Goal: Book appointment/travel/reservation: Book appointment/travel/reservation

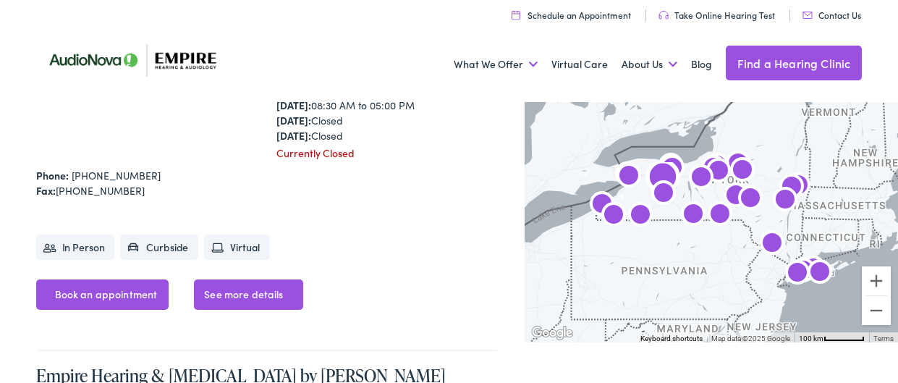
scroll to position [2036, 0]
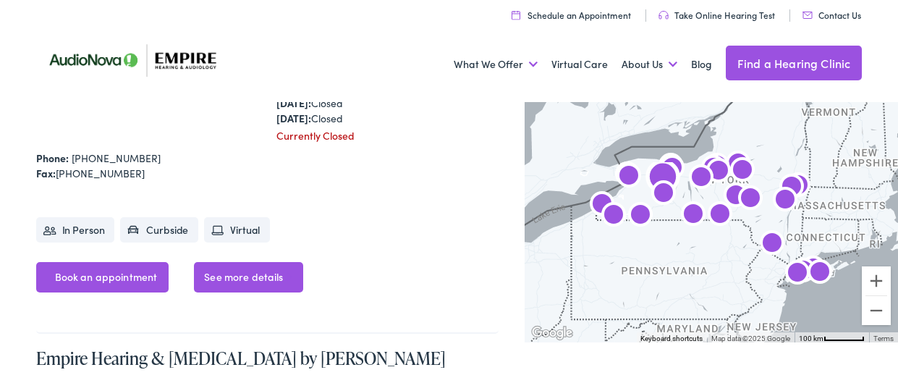
click at [96, 275] on link "Book an appointment" at bounding box center [102, 277] width 133 height 30
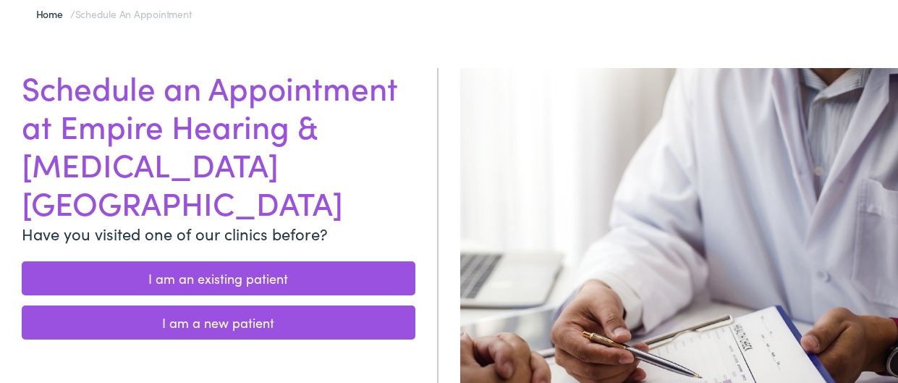
scroll to position [148, 0]
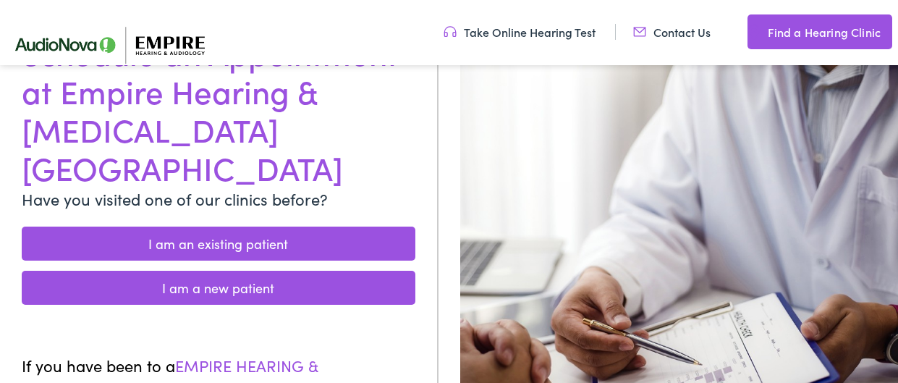
click at [237, 227] on link "I am an existing patient" at bounding box center [219, 244] width 394 height 34
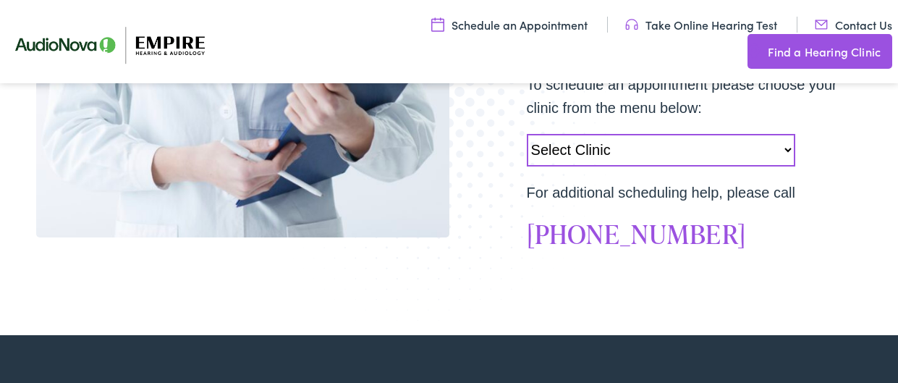
scroll to position [513, 0]
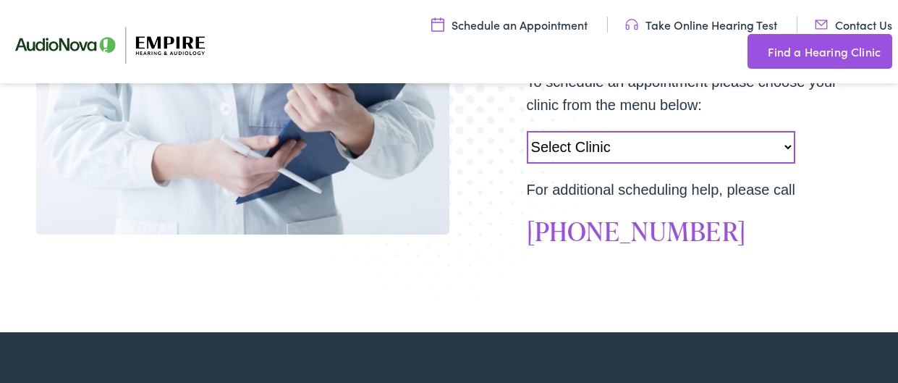
click at [789, 148] on select "Select Clinic [GEOGRAPHIC_DATA]-[GEOGRAPHIC_DATA]-AudioNova [STREET_ADDRESS][PE…" at bounding box center [661, 147] width 269 height 33
select select "[URL][DOMAIN_NAME]"
click at [527, 131] on select "Select Clinic [GEOGRAPHIC_DATA]-[GEOGRAPHIC_DATA]-AudioNova [STREET_ADDRESS][PE…" at bounding box center [661, 147] width 269 height 33
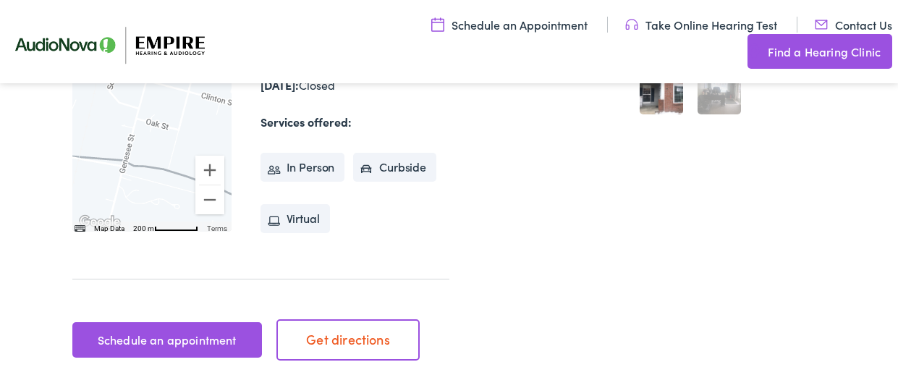
scroll to position [467, 0]
click at [139, 321] on link "Schedule an appointment" at bounding box center [167, 339] width 190 height 36
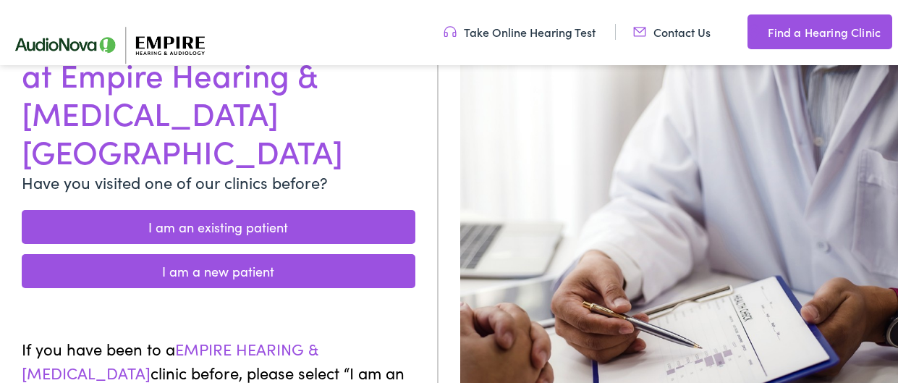
scroll to position [172, 0]
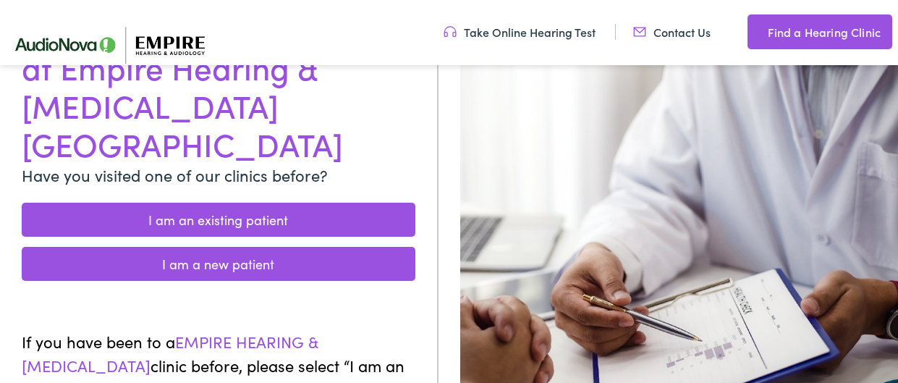
click at [228, 203] on link "I am an existing patient" at bounding box center [219, 220] width 394 height 34
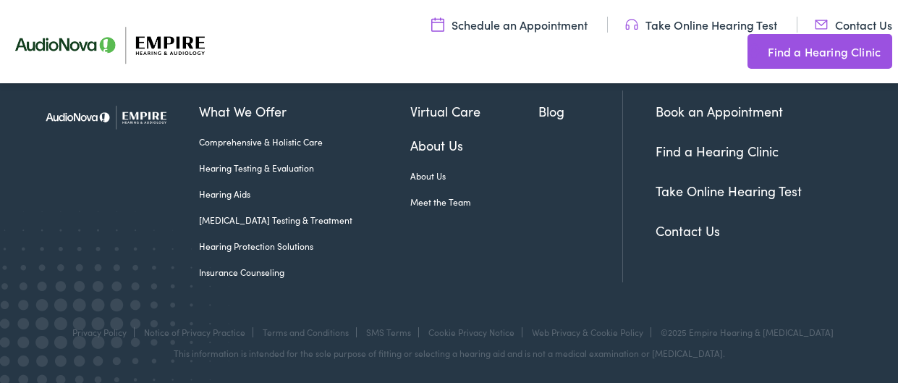
scroll to position [809, 0]
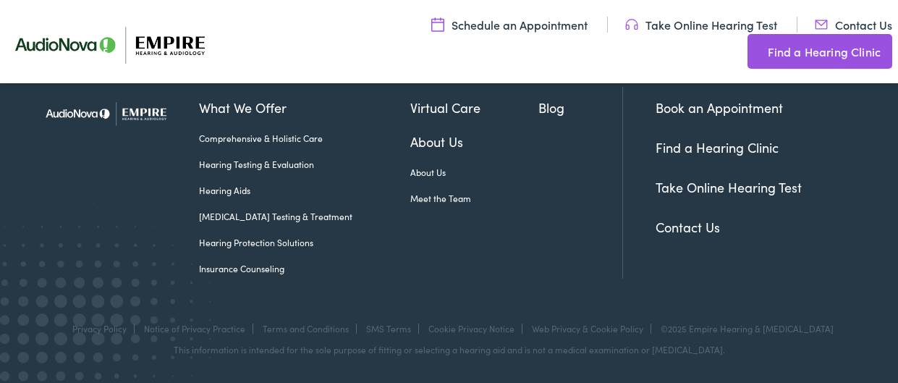
click at [708, 106] on link "Book an Appointment" at bounding box center [719, 107] width 127 height 18
